Goal: Check status: Check status

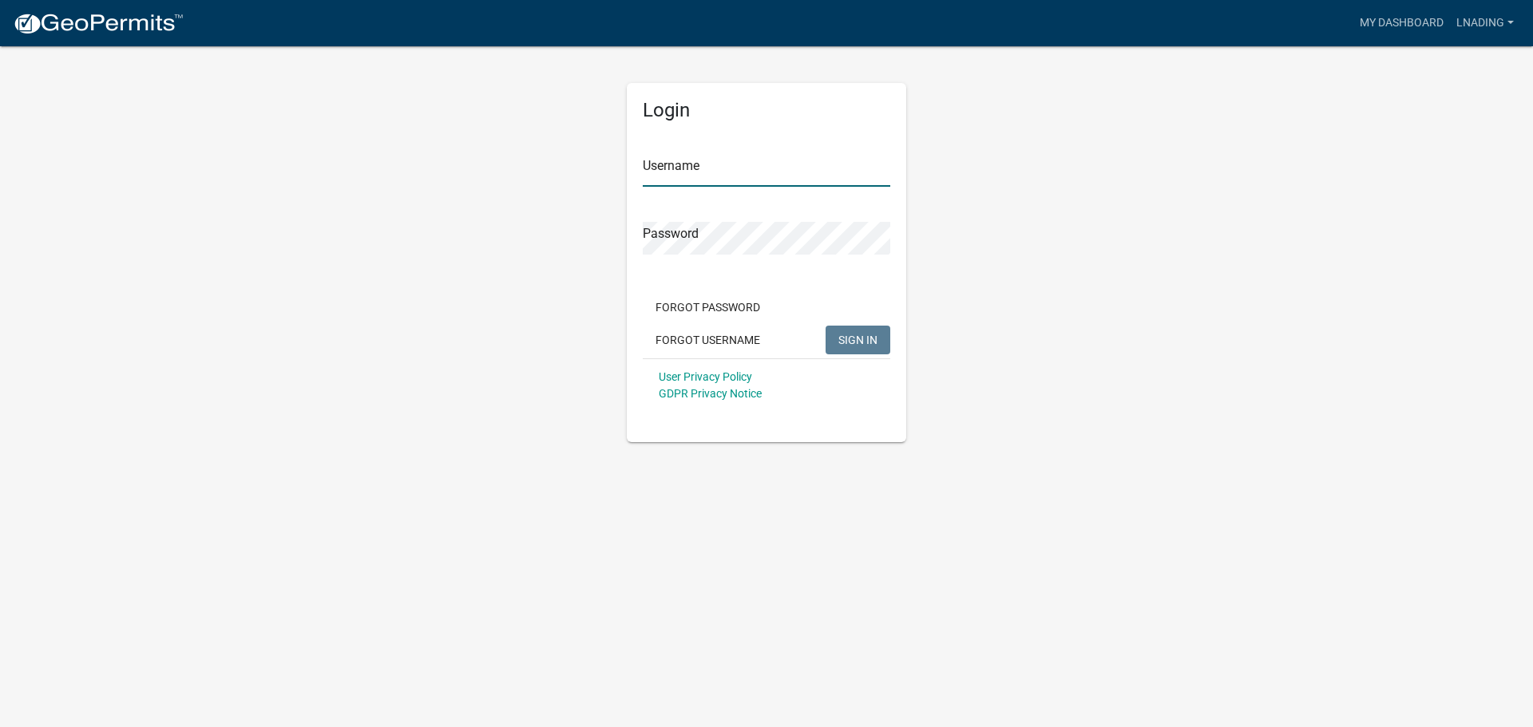
type input "lnading"
click at [702, 171] on input "lnading" at bounding box center [766, 170] width 247 height 33
click at [862, 339] on span "SIGN IN" at bounding box center [857, 339] width 39 height 13
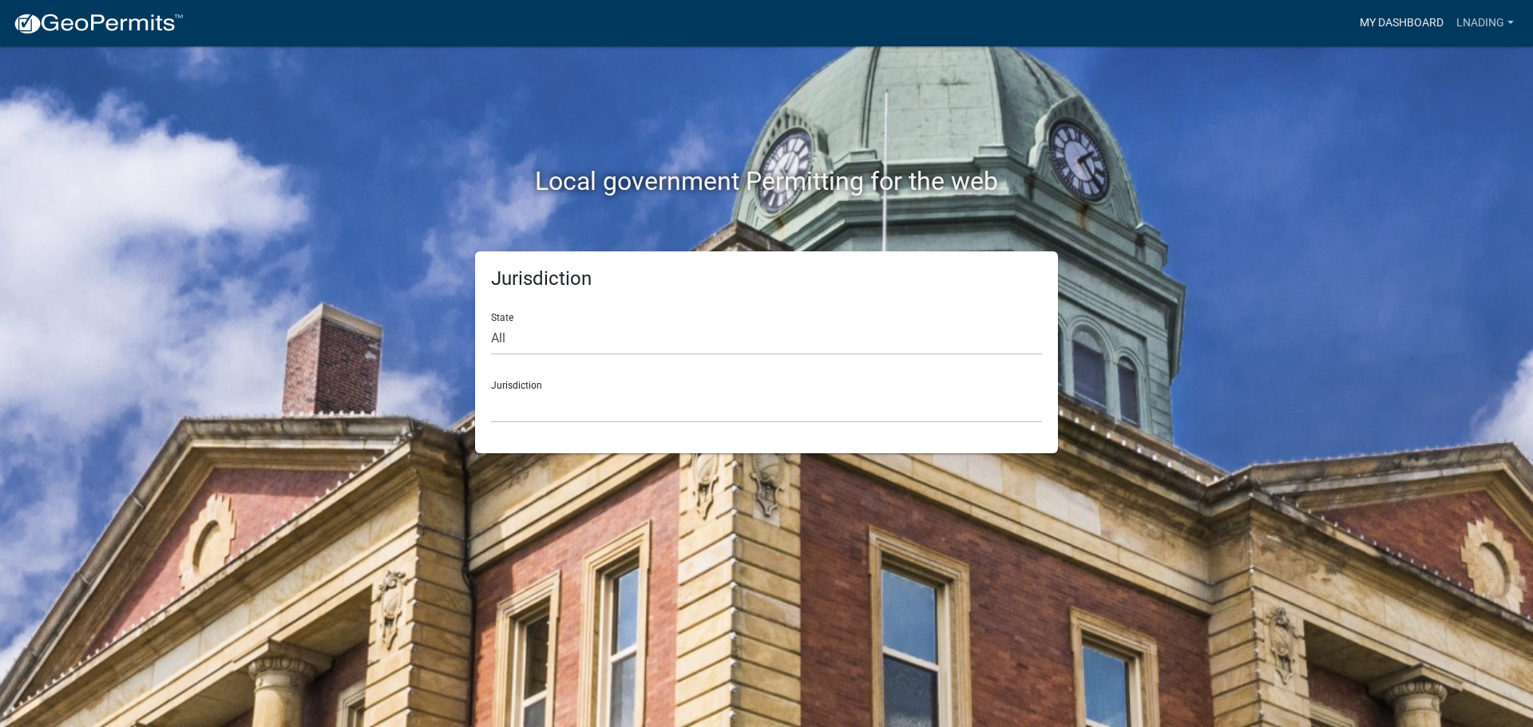
click at [1414, 14] on link "My Dashboard" at bounding box center [1401, 23] width 97 height 30
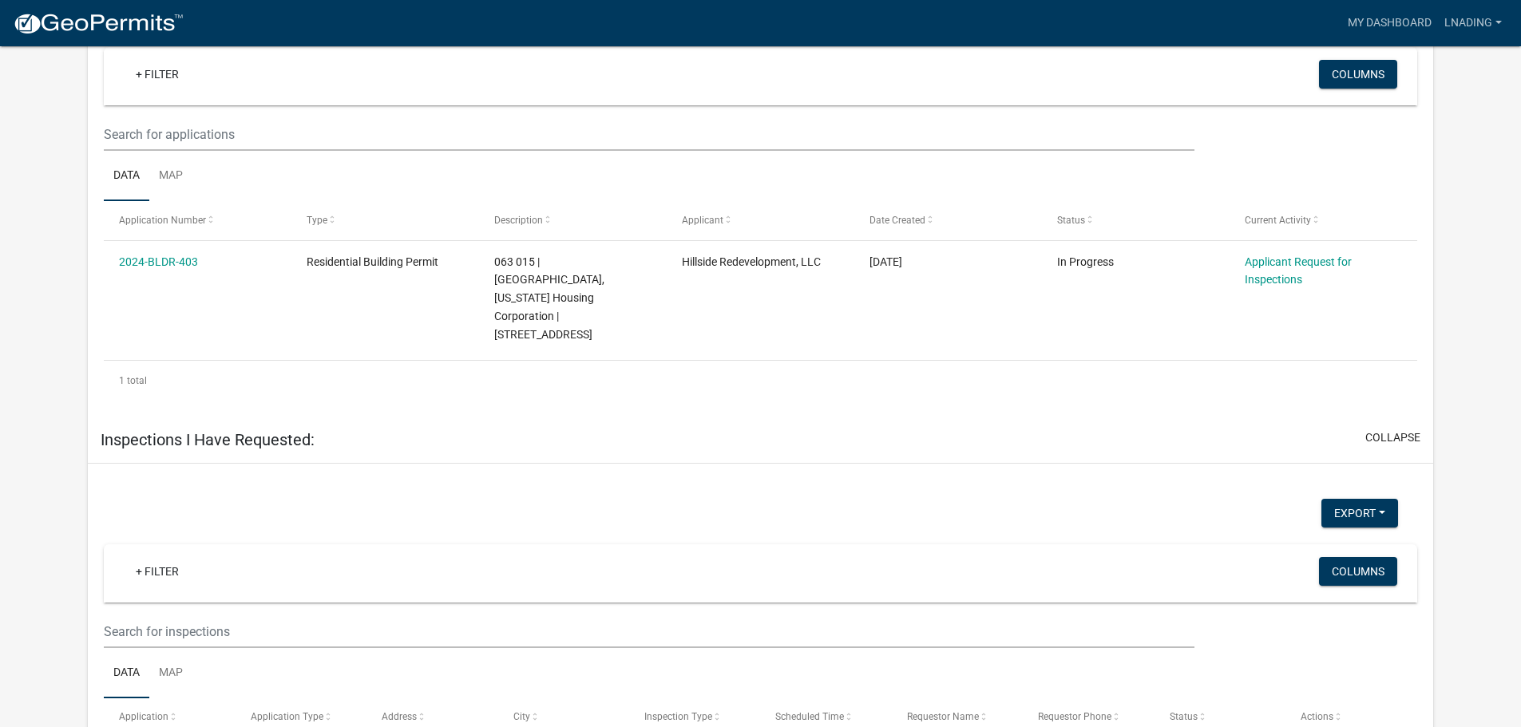
scroll to position [761, 0]
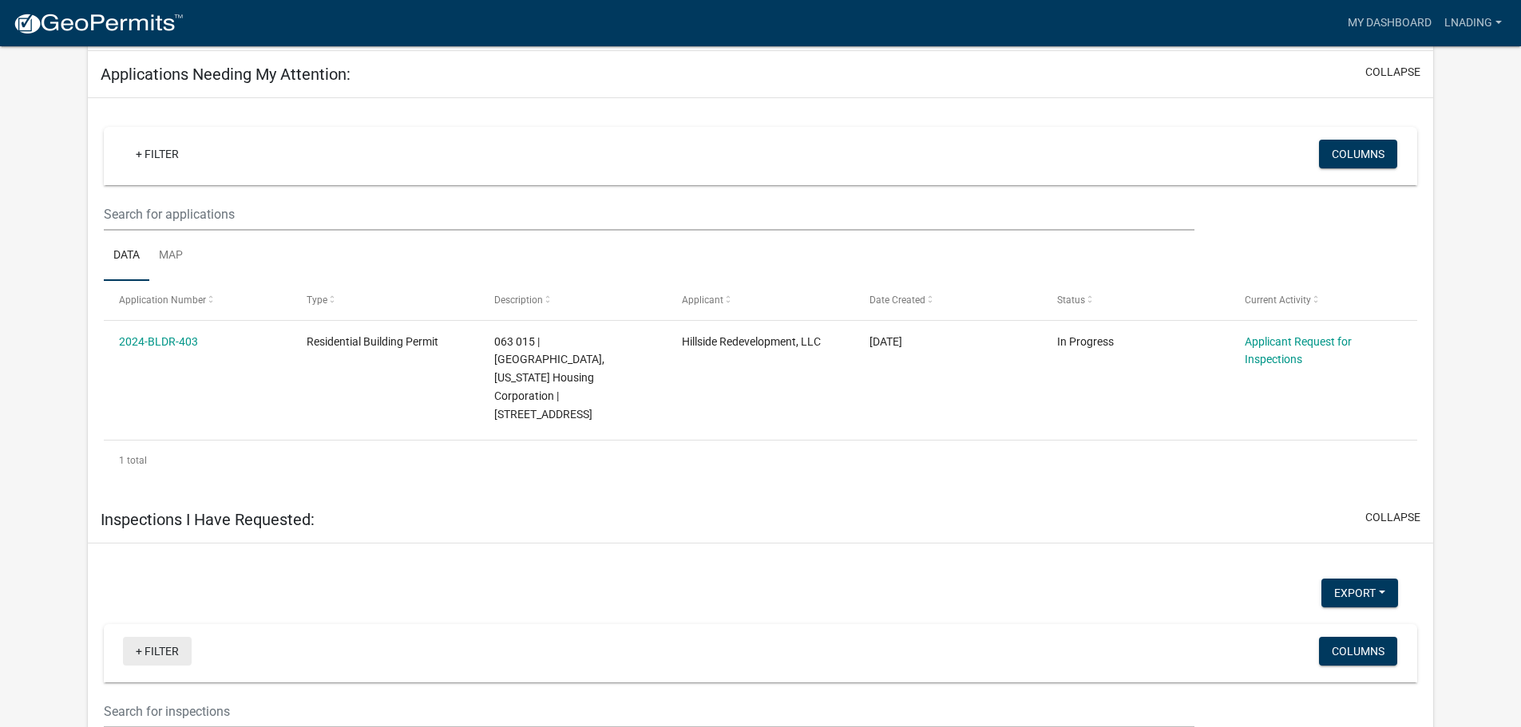
click at [145, 637] on link "+ Filter" at bounding box center [157, 651] width 69 height 29
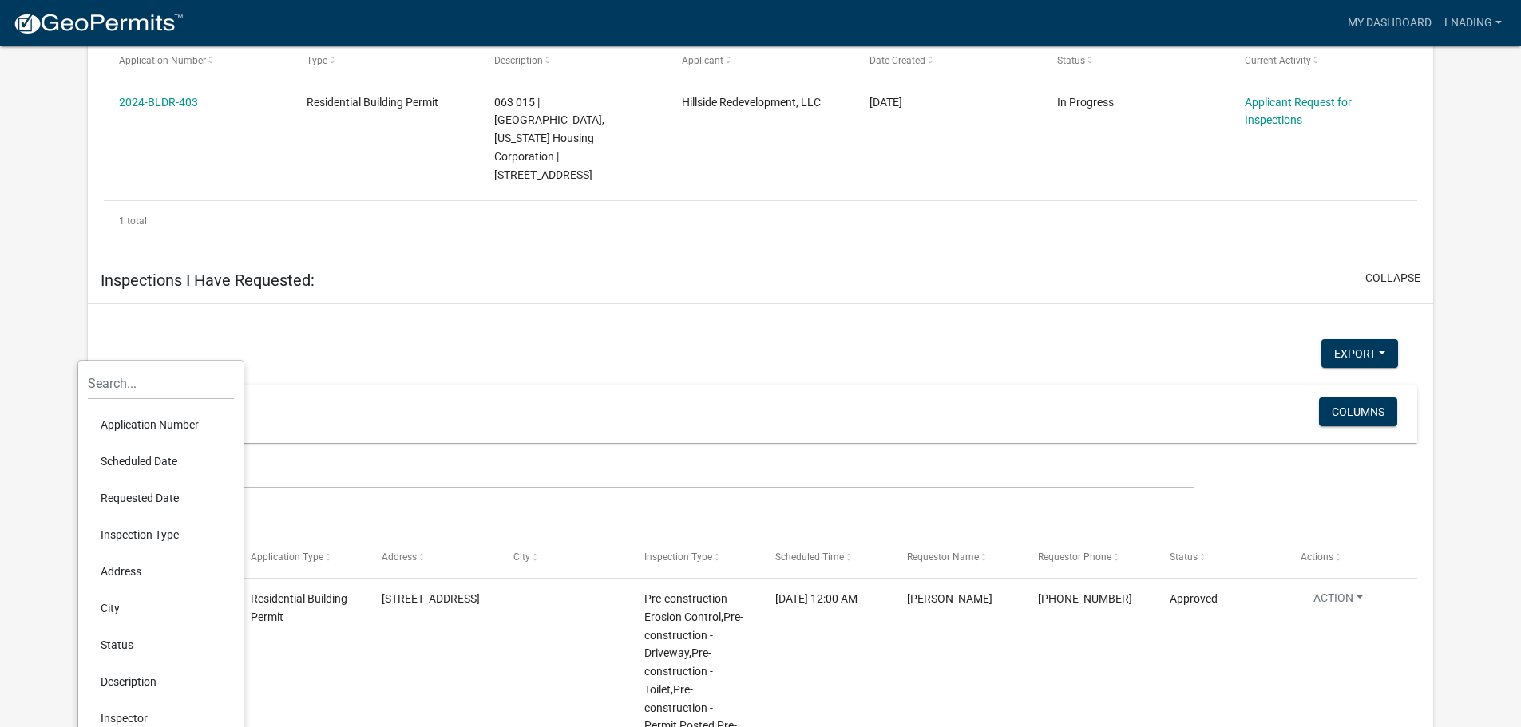
scroll to position [1160, 0]
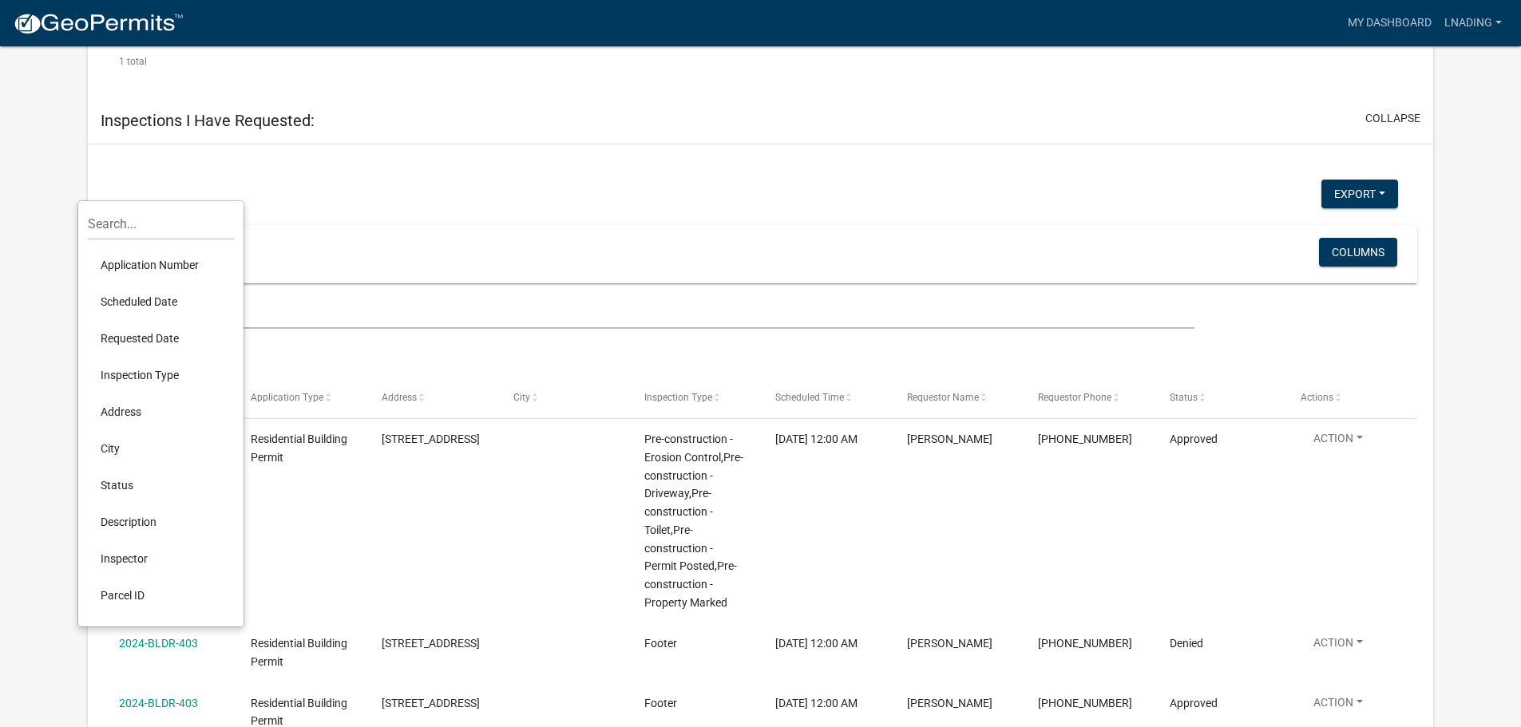
click at [133, 556] on li "Inspector" at bounding box center [161, 558] width 146 height 37
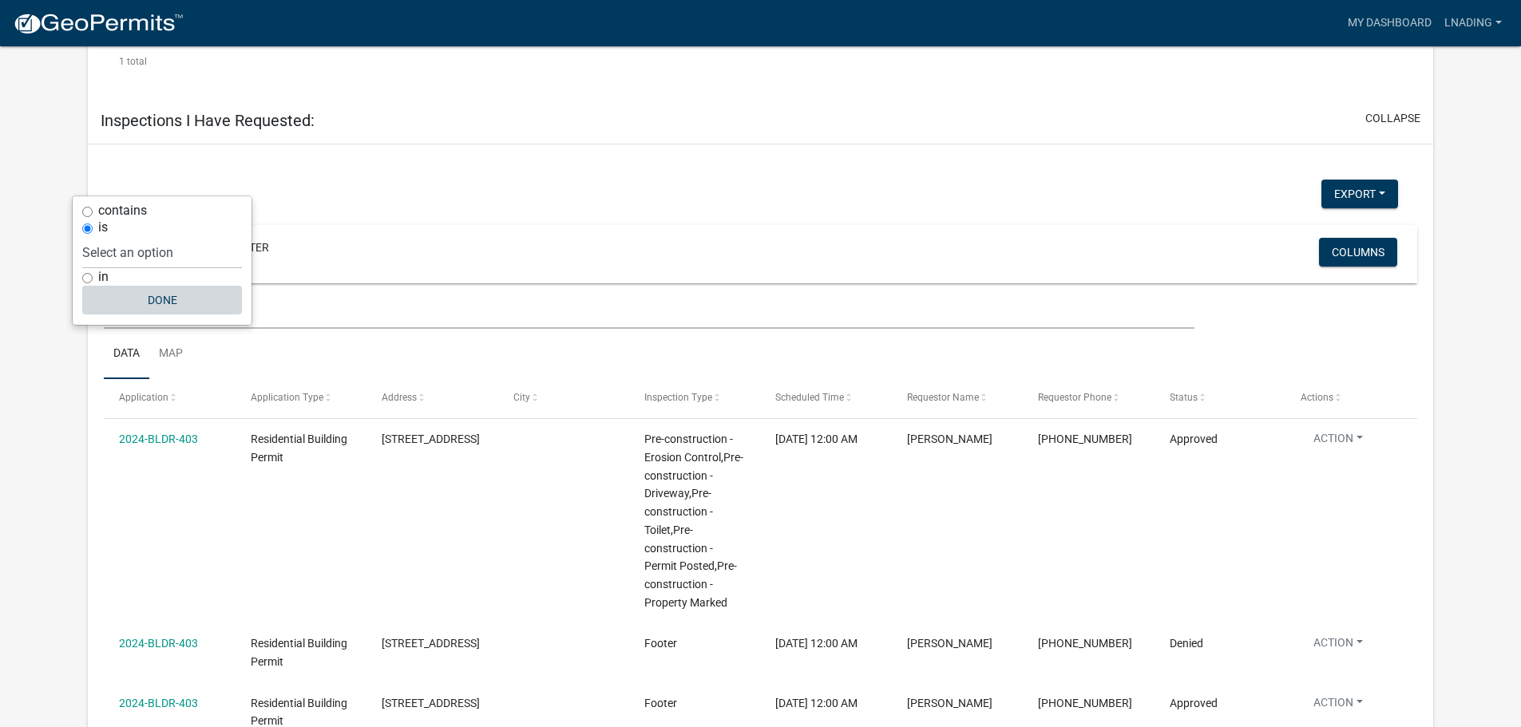
click at [151, 294] on button "Done" at bounding box center [162, 300] width 160 height 29
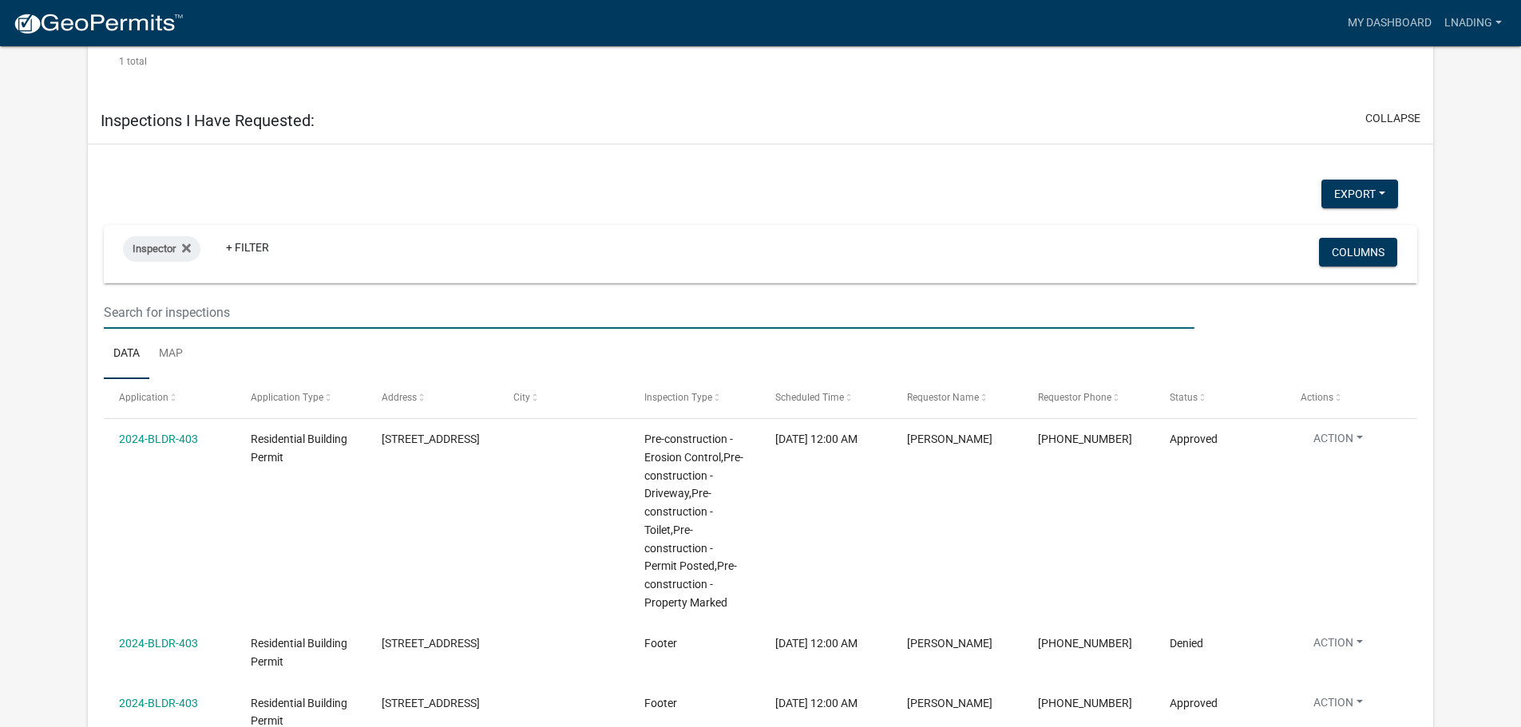
click at [144, 296] on input "text" at bounding box center [649, 312] width 1090 height 33
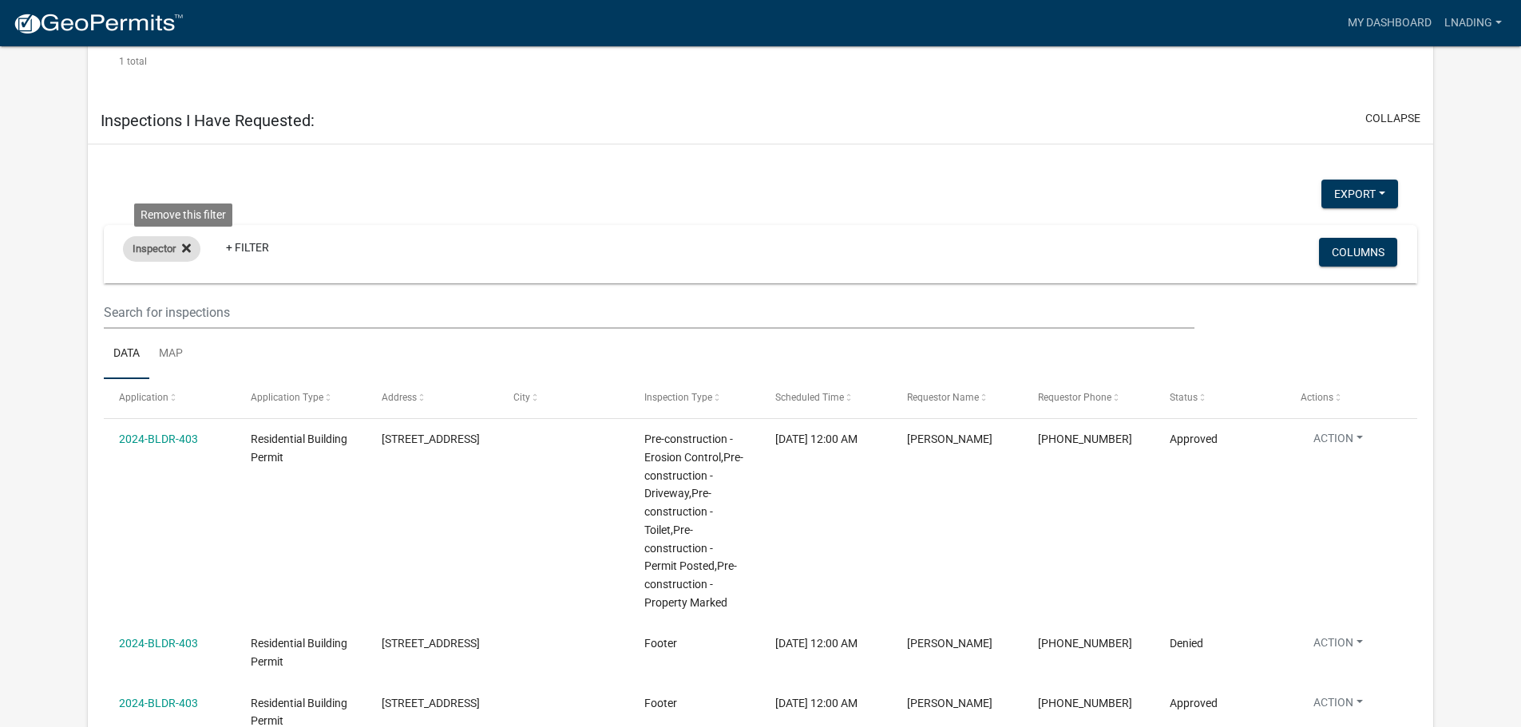
click at [184, 242] on icon at bounding box center [186, 248] width 9 height 13
click at [167, 329] on link "Map" at bounding box center [170, 354] width 43 height 51
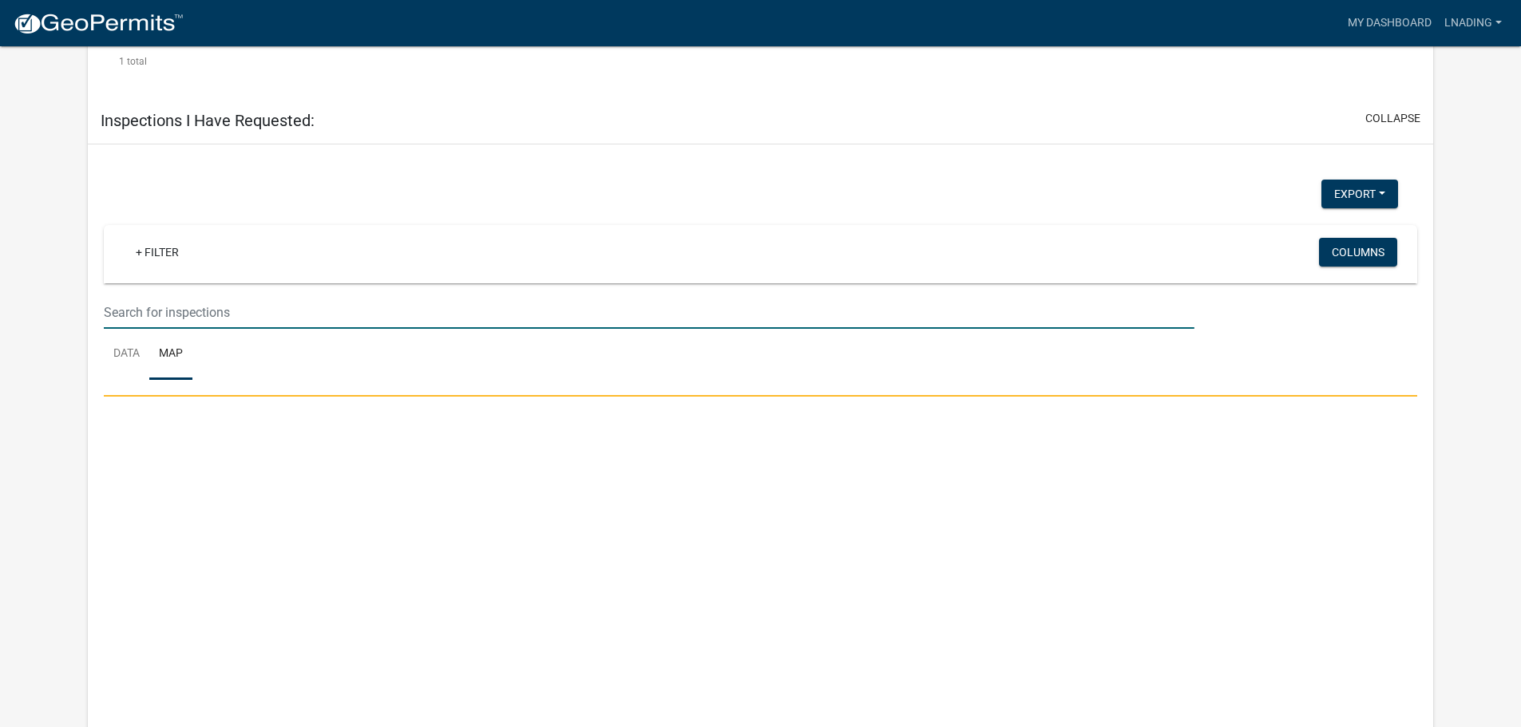
click at [176, 296] on input "text" at bounding box center [649, 312] width 1090 height 33
click at [137, 329] on link "Data" at bounding box center [126, 354] width 45 height 51
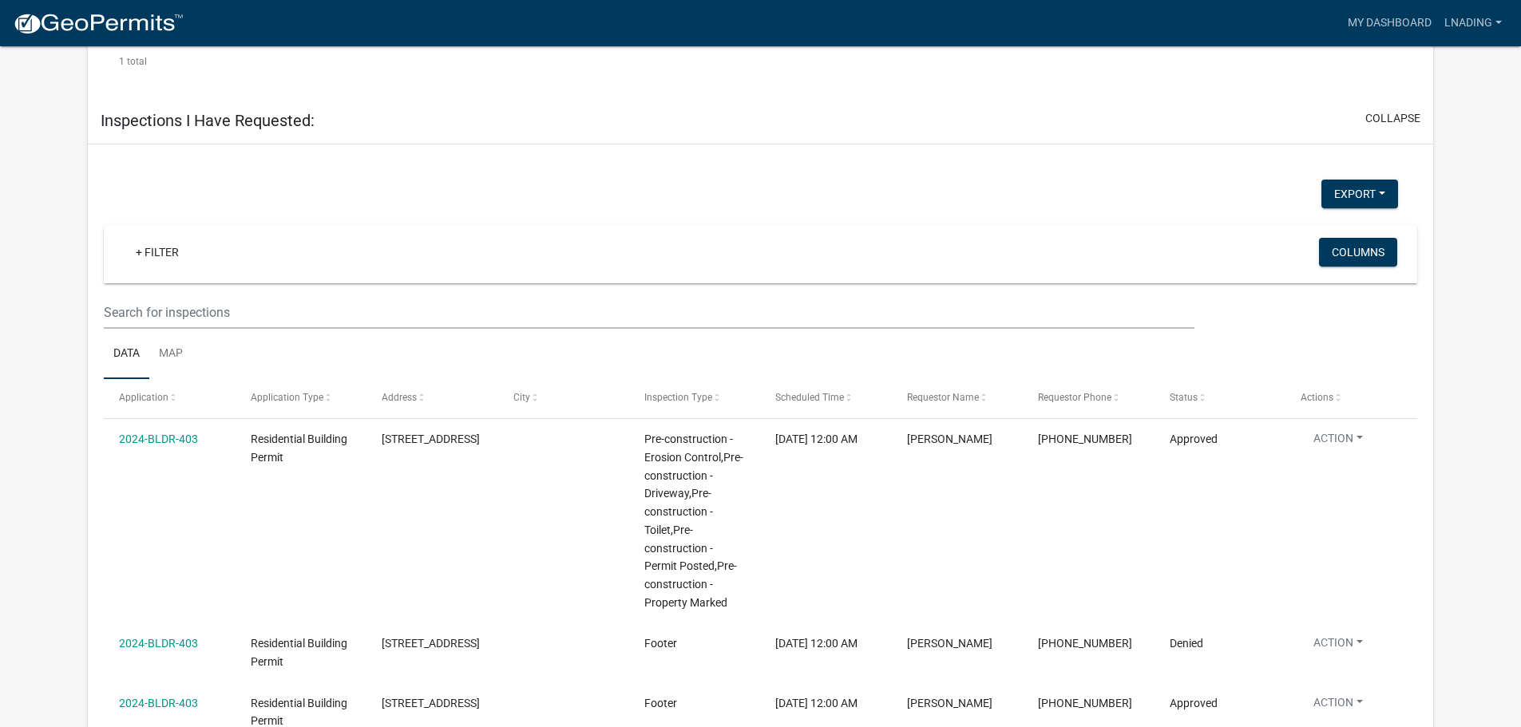
scroll to position [1000, 0]
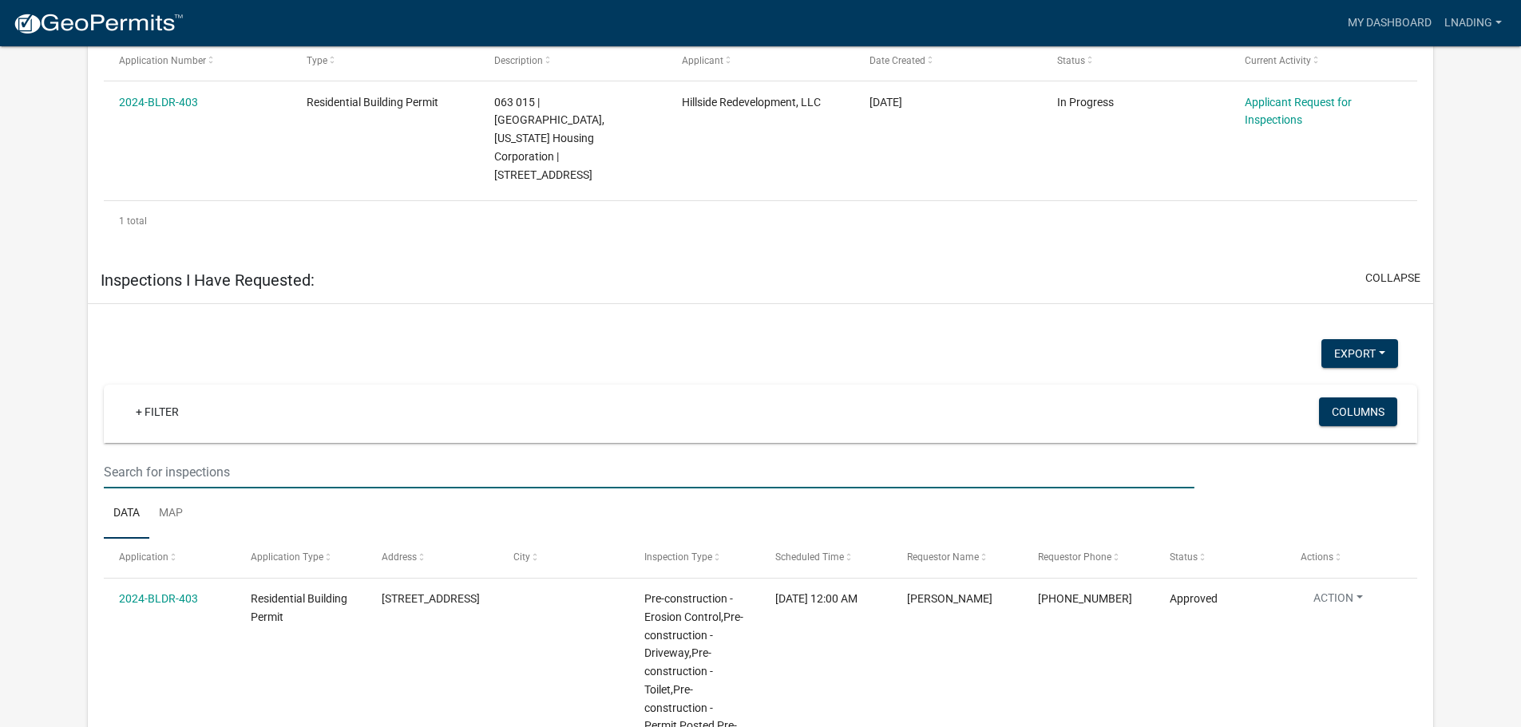
click at [149, 456] on input "text" at bounding box center [649, 472] width 1090 height 33
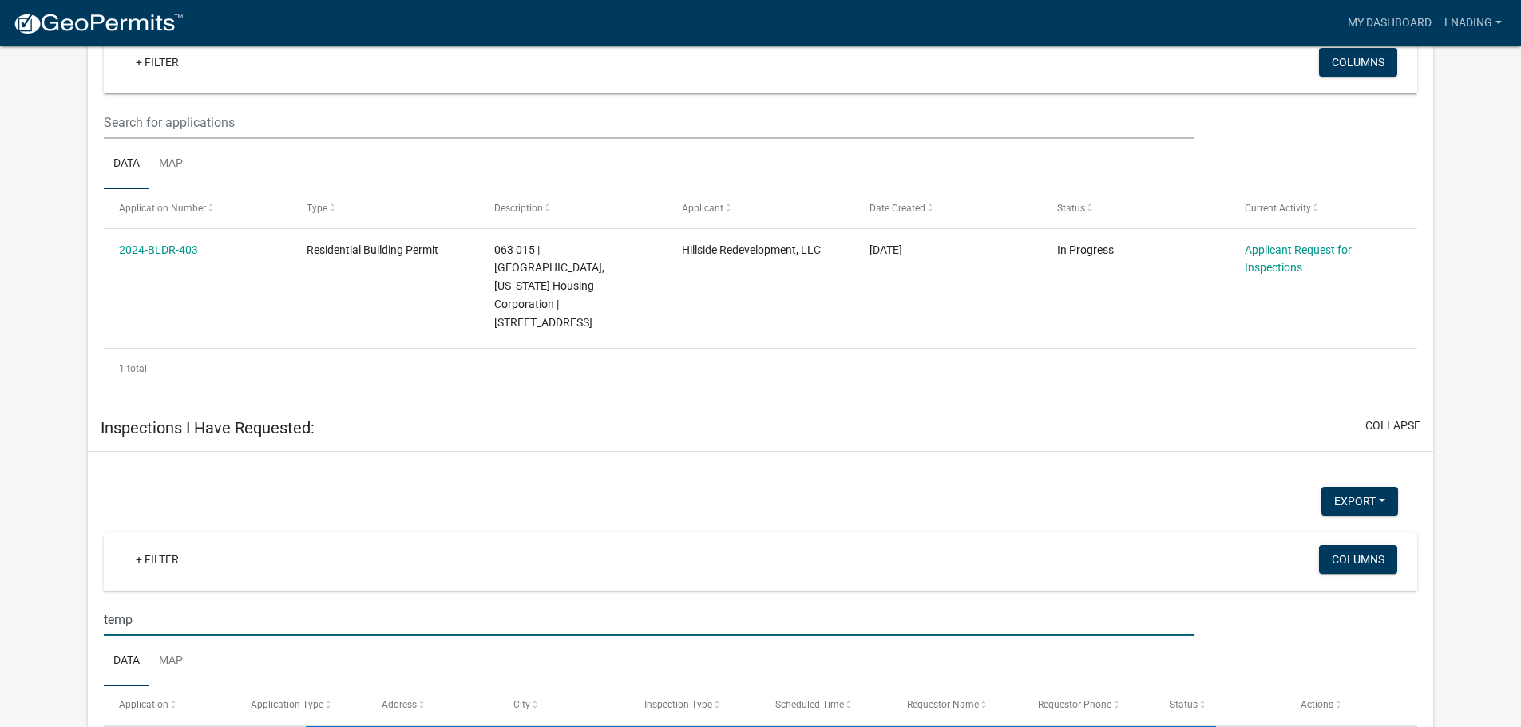
scroll to position [892, 0]
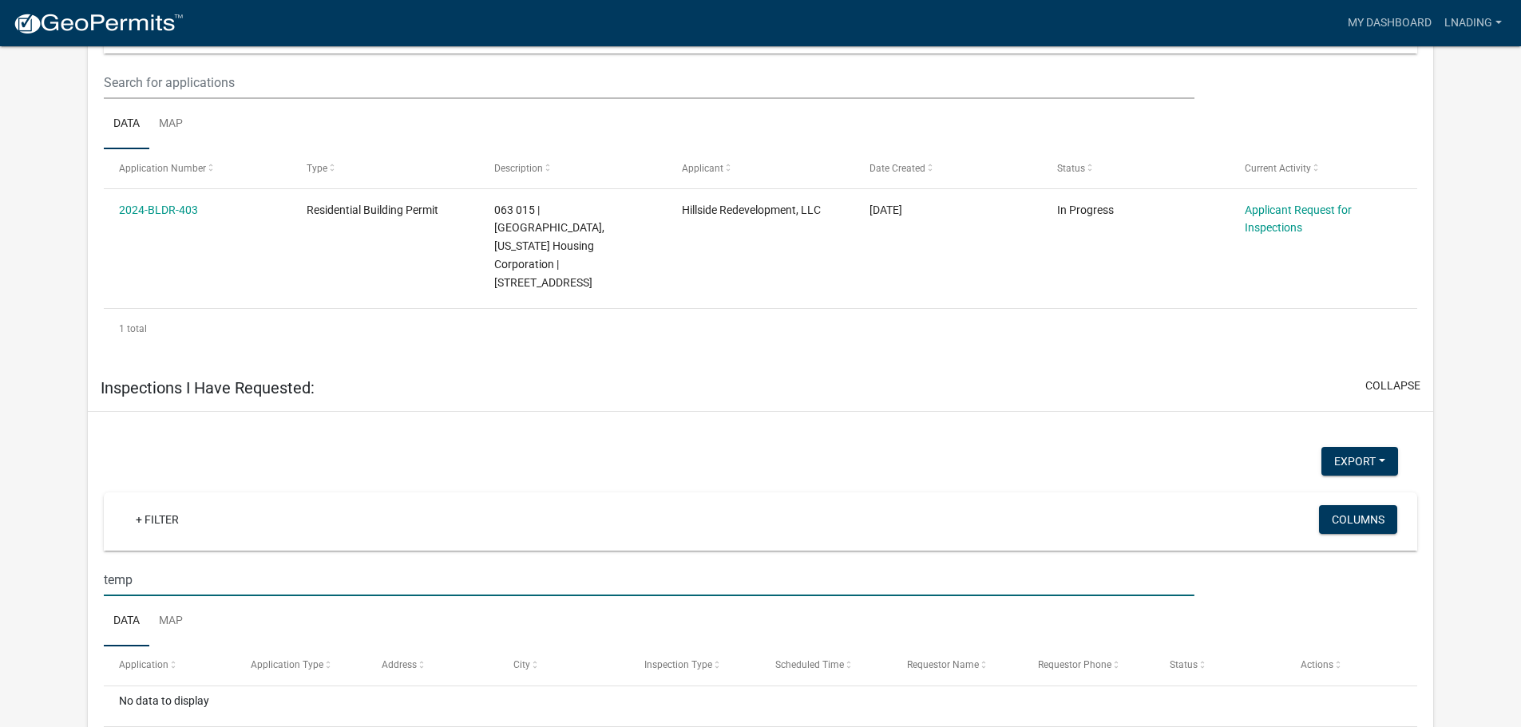
drag, startPoint x: 171, startPoint y: 515, endPoint x: 3, endPoint y: 516, distance: 167.6
type input "[PERSON_NAME]"
drag, startPoint x: 714, startPoint y: 508, endPoint x: 196, endPoint y: 496, distance: 518.2
click at [196, 564] on input "[PERSON_NAME]" at bounding box center [649, 580] width 1090 height 33
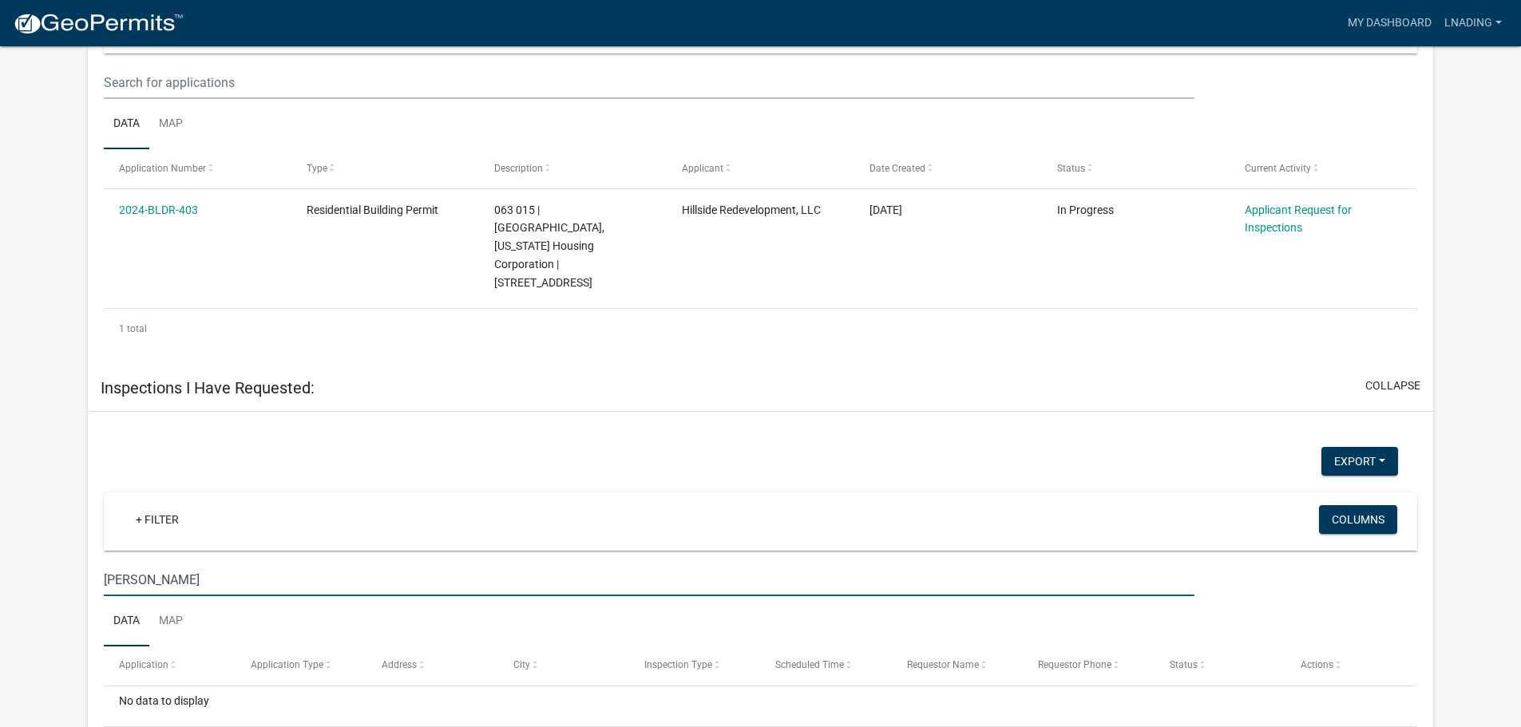
drag, startPoint x: 195, startPoint y: 496, endPoint x: 0, endPoint y: 516, distance: 195.7
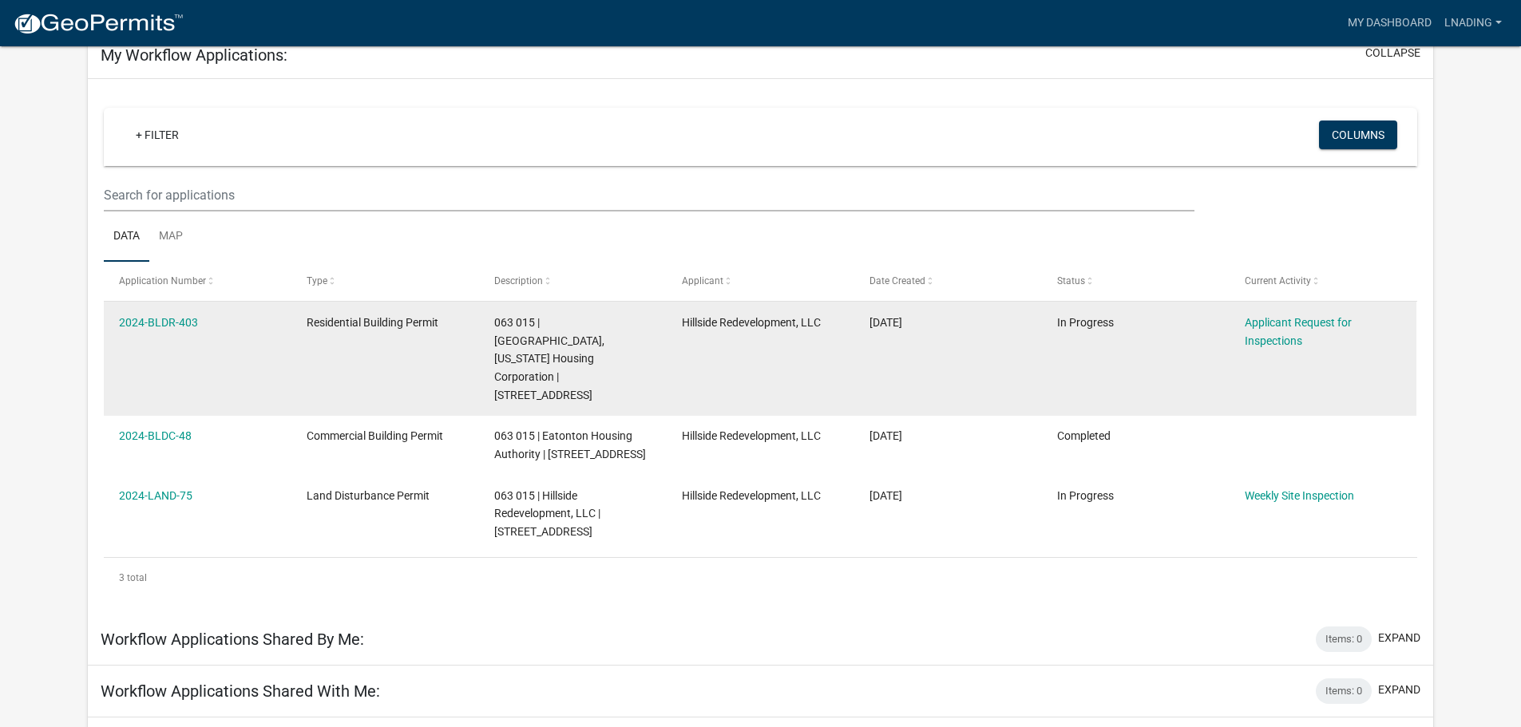
scroll to position [0, 0]
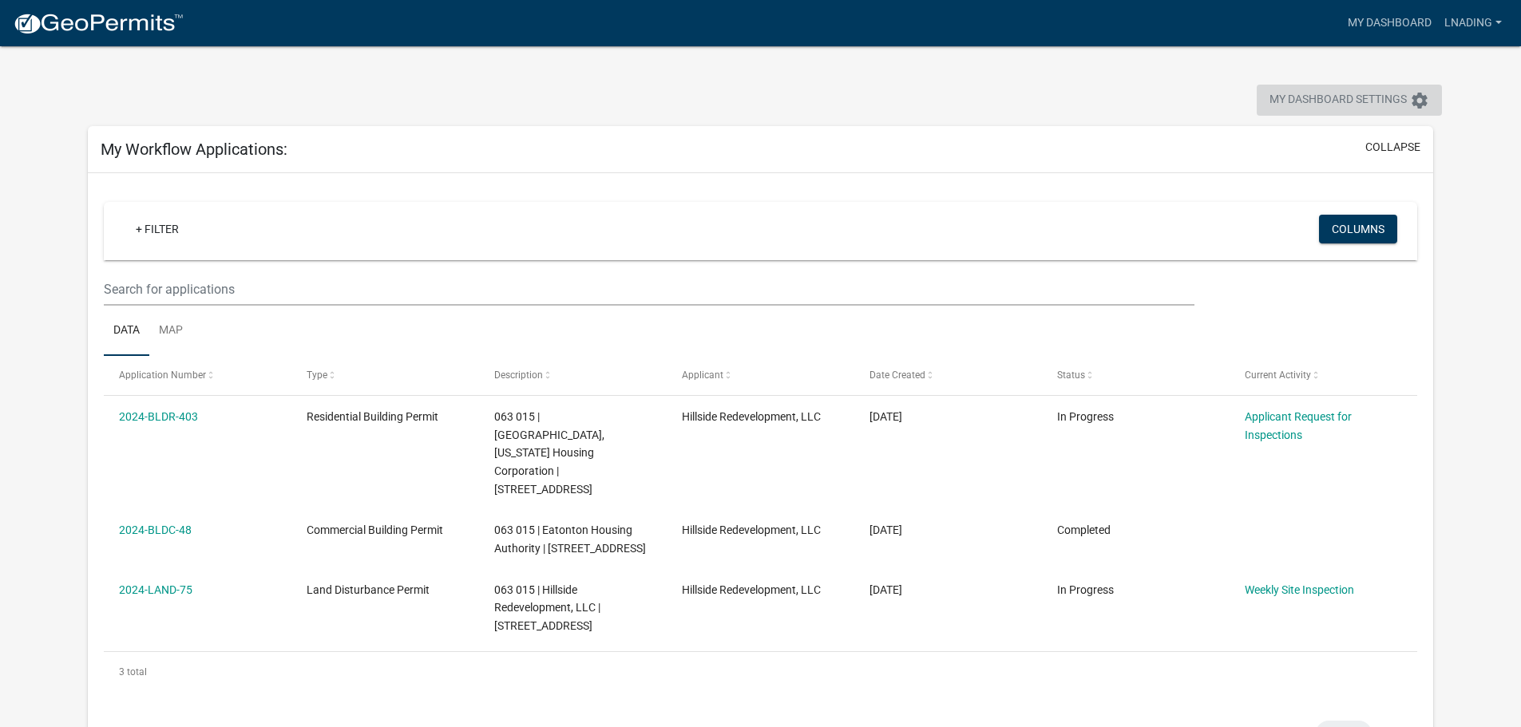
click at [1416, 105] on icon "settings" at bounding box center [1419, 100] width 19 height 19
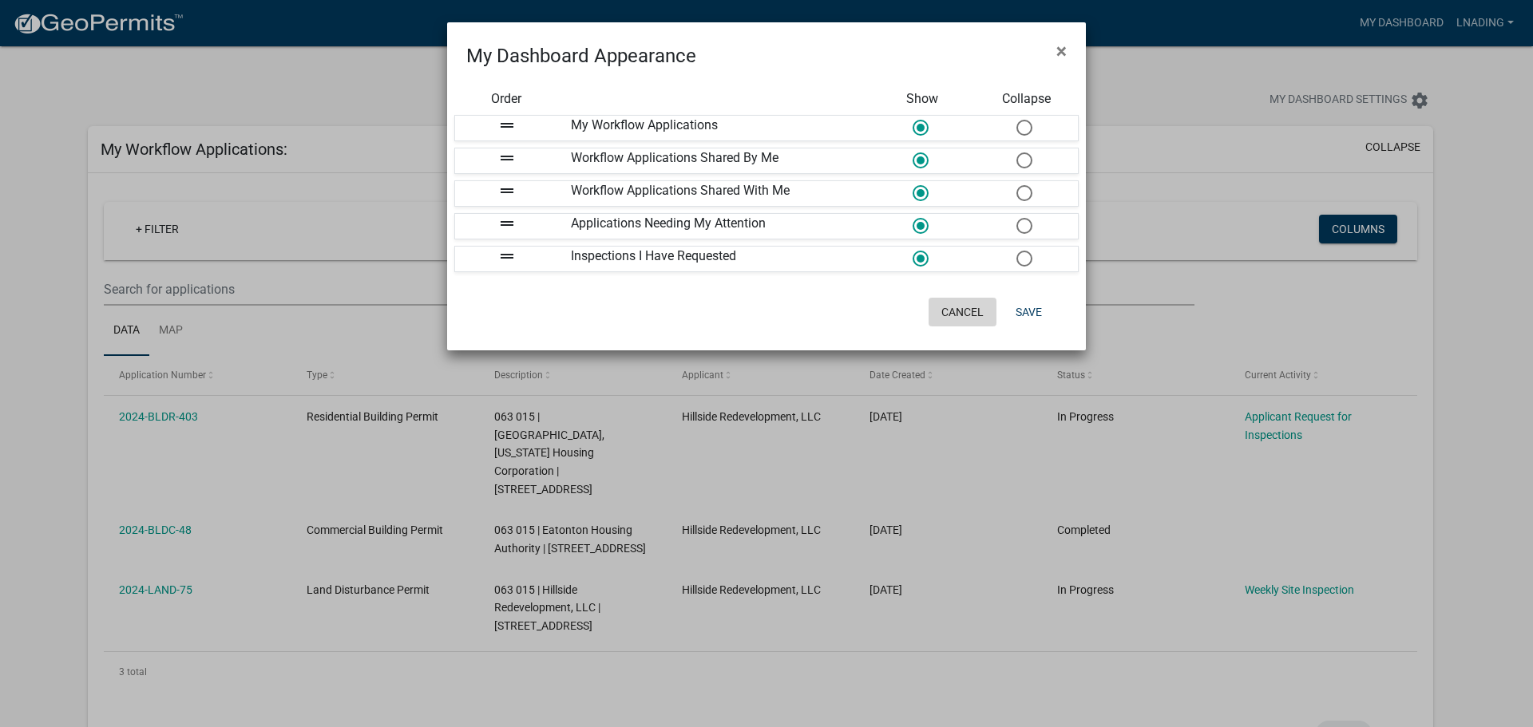
click at [966, 310] on button "Cancel" at bounding box center [962, 312] width 68 height 29
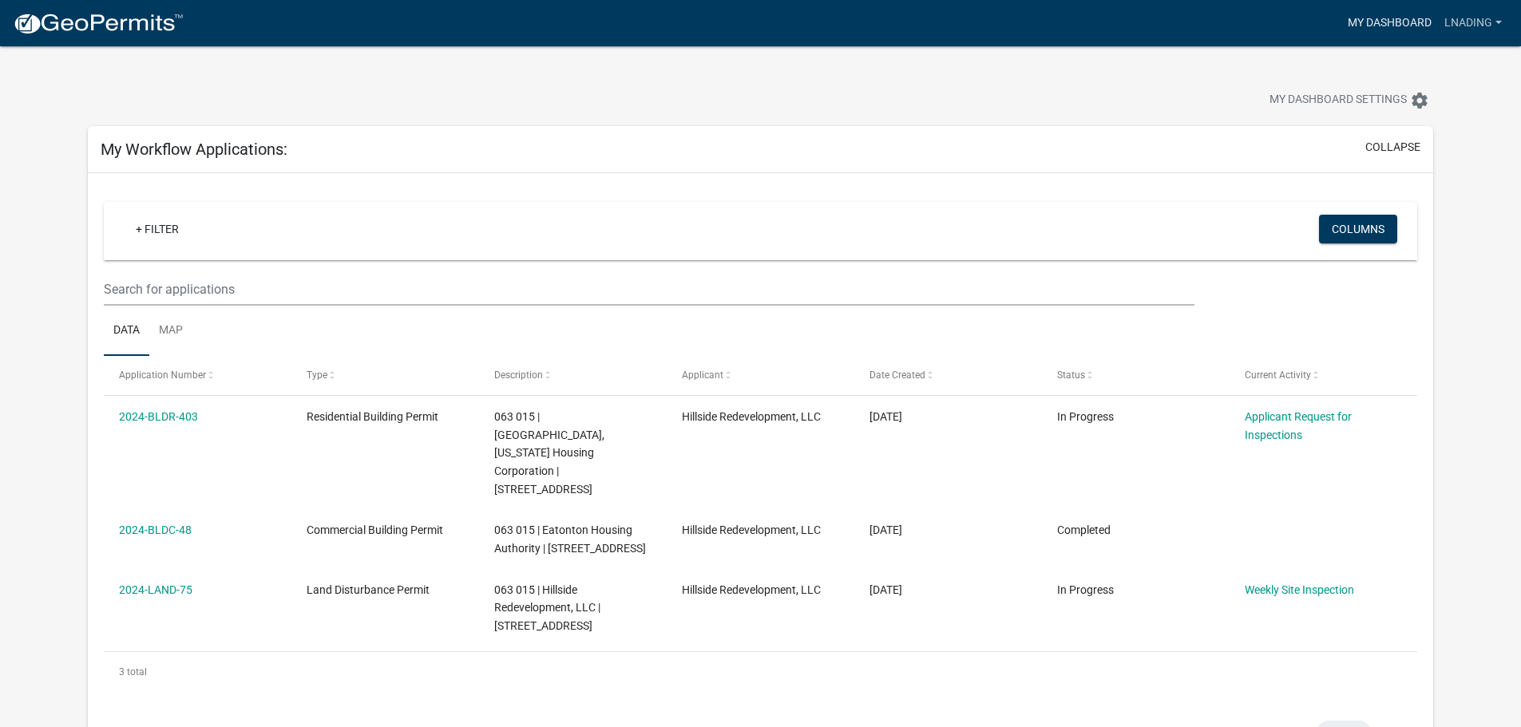
click at [1382, 18] on link "My Dashboard" at bounding box center [1389, 23] width 97 height 30
